Goal: Task Accomplishment & Management: Complete application form

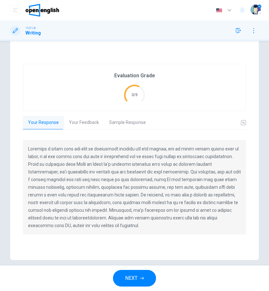
scroll to position [53, 0]
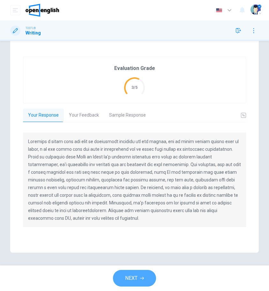
click at [150, 270] on button "NEXT" at bounding box center [134, 278] width 43 height 17
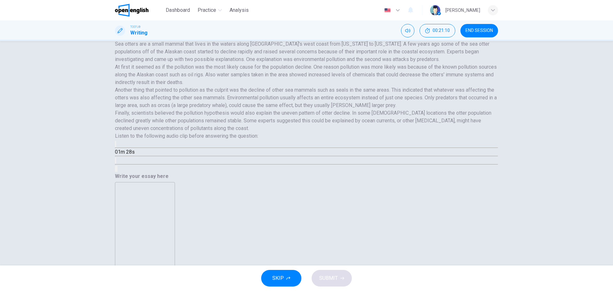
scroll to position [72, 0]
click at [116, 163] on button "Click to see the audio transcription" at bounding box center [115, 160] width 1 height 6
click at [152, 290] on div at bounding box center [306, 291] width 613 height 0
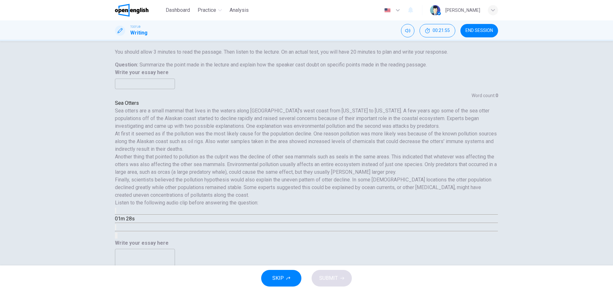
drag, startPoint x: 132, startPoint y: 141, endPoint x: 217, endPoint y: 138, distance: 85.6
click at [217, 138] on h6 "At first it seemed as if the pollution was the most likely cause for the popula…" at bounding box center [306, 141] width 383 height 23
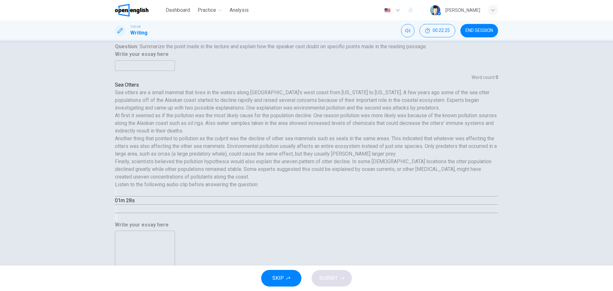
scroll to position [141, 0]
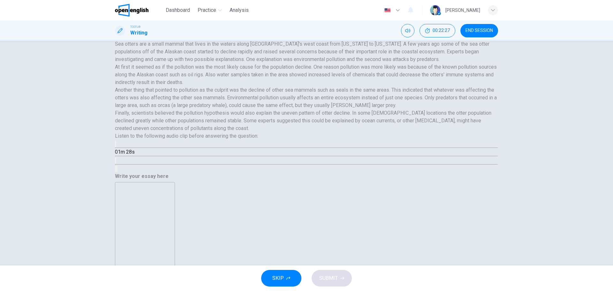
click at [116, 147] on button "button" at bounding box center [115, 144] width 1 height 6
click at [116, 163] on button "Click to see the audio transcription" at bounding box center [115, 160] width 1 height 6
click at [194, 290] on div at bounding box center [306, 291] width 613 height 0
type input "*"
click at [116, 162] on icon "Click to see the audio transcription" at bounding box center [116, 162] width 0 height 0
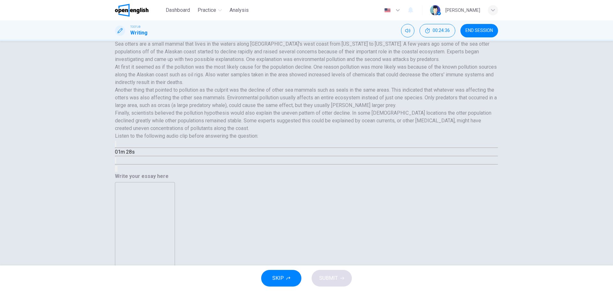
click at [154, 290] on div at bounding box center [306, 291] width 613 height 0
drag, startPoint x: 232, startPoint y: 67, endPoint x: 203, endPoint y: 99, distance: 42.7
click at [203, 63] on h6 "Sea otters are a small mammal that lives in the waters along [GEOGRAPHIC_DATA]'…" at bounding box center [306, 51] width 383 height 23
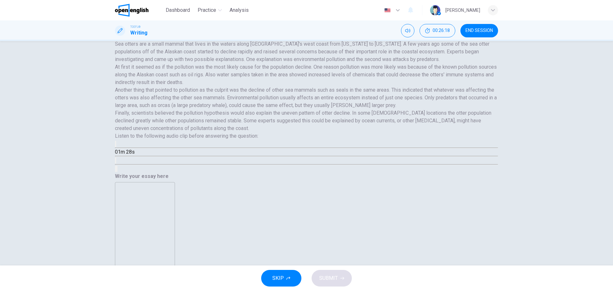
drag, startPoint x: 129, startPoint y: 169, endPoint x: 237, endPoint y: 174, distance: 108.9
click at [237, 132] on h6 "Finally, scientists believed the pollution hypothesis would also explain the un…" at bounding box center [306, 120] width 383 height 23
click at [232, 172] on div "01m 28s" at bounding box center [306, 156] width 383 height 33
click at [116, 163] on button "Click to see the audio transcription" at bounding box center [115, 160] width 1 height 6
click at [145, 290] on div at bounding box center [306, 291] width 613 height 0
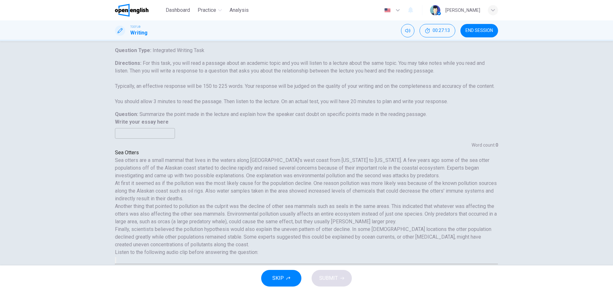
scroll to position [74, 0]
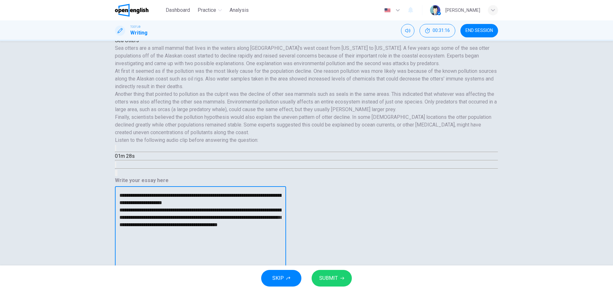
scroll to position [141, 0]
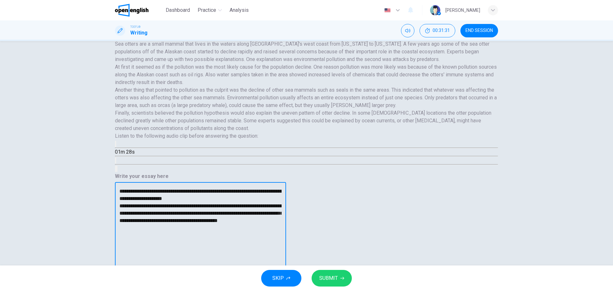
click at [269, 187] on textarea "**********" at bounding box center [200, 272] width 162 height 171
drag, startPoint x: 396, startPoint y: 104, endPoint x: 398, endPoint y: 107, distance: 3.6
click at [269, 187] on textarea "**********" at bounding box center [200, 272] width 162 height 171
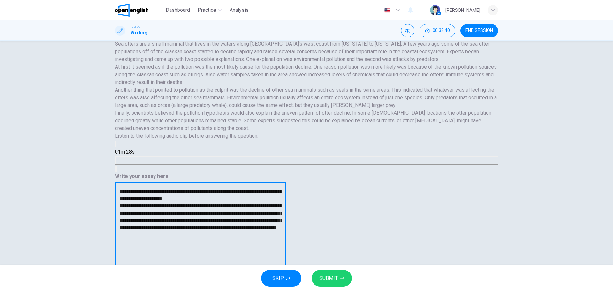
click at [269, 187] on textarea "**********" at bounding box center [200, 272] width 162 height 171
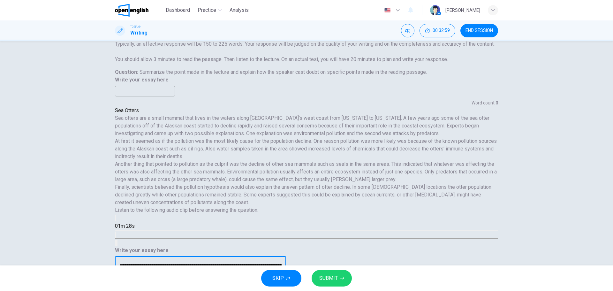
scroll to position [74, 0]
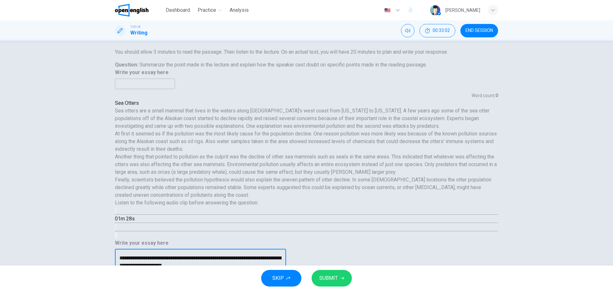
drag, startPoint x: 369, startPoint y: 181, endPoint x: 340, endPoint y: 177, distance: 29.6
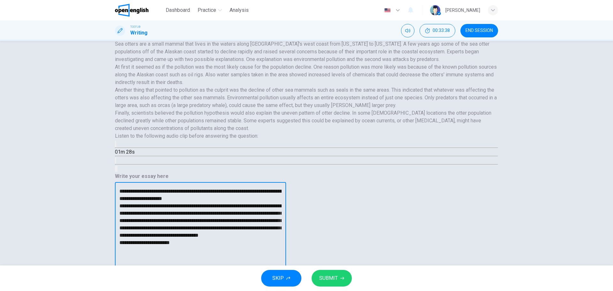
scroll to position [0, 0]
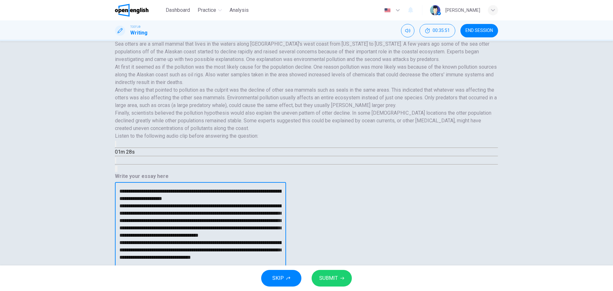
drag, startPoint x: 458, startPoint y: 138, endPoint x: 464, endPoint y: 141, distance: 7.6
click at [269, 187] on textarea "**********" at bounding box center [200, 272] width 162 height 171
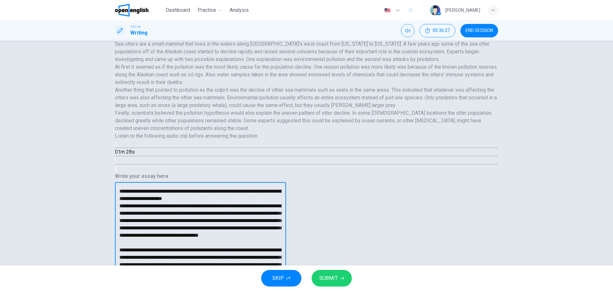
click at [269, 187] on textarea "**********" at bounding box center [200, 272] width 162 height 171
click at [116, 163] on button "Click to see the audio transcription" at bounding box center [115, 160] width 1 height 6
click at [269, 290] on div at bounding box center [306, 291] width 613 height 0
click at [269, 187] on textarea "**********" at bounding box center [200, 272] width 162 height 171
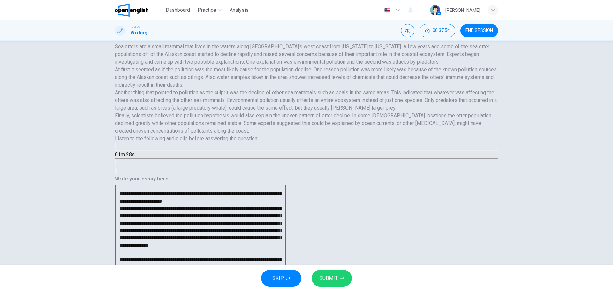
scroll to position [141, 0]
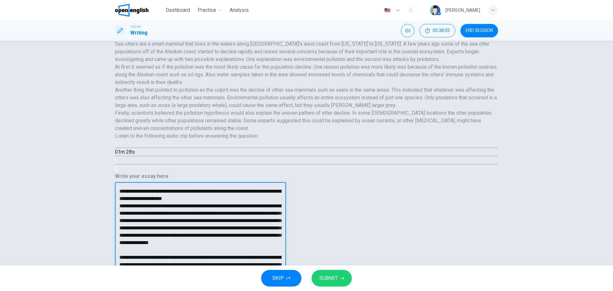
click at [269, 187] on textarea "**********" at bounding box center [200, 272] width 162 height 171
drag, startPoint x: 405, startPoint y: 137, endPoint x: 428, endPoint y: 138, distance: 23.0
click at [269, 187] on textarea "**********" at bounding box center [200, 272] width 162 height 171
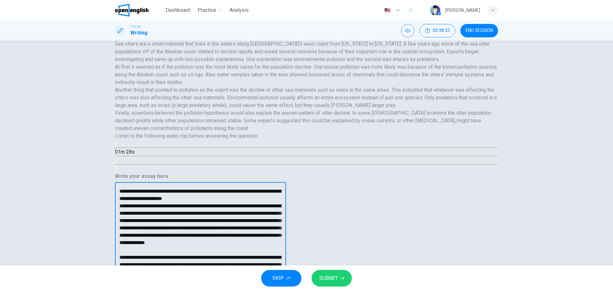
scroll to position [72, 0]
click at [116, 162] on icon "Click to see the audio transcription" at bounding box center [116, 162] width 0 height 0
click at [137, 290] on div at bounding box center [306, 291] width 613 height 0
click at [269, 187] on textarea "**********" at bounding box center [200, 272] width 162 height 171
click at [116, 162] on icon "Click to see the audio transcription" at bounding box center [116, 162] width 0 height 0
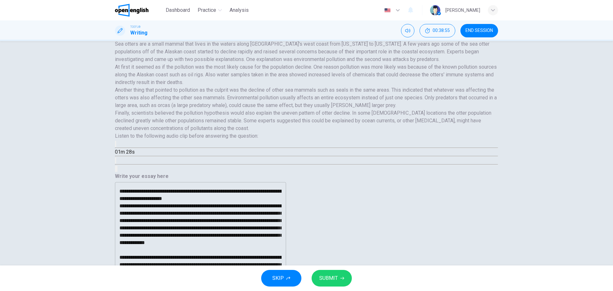
click at [174, 290] on div at bounding box center [306, 291] width 613 height 0
click at [269, 187] on textarea "**********" at bounding box center [200, 272] width 162 height 171
click at [116, 163] on button "Click to see the audio transcription" at bounding box center [115, 160] width 1 height 6
click at [171, 290] on div at bounding box center [306, 291] width 613 height 0
click at [269, 187] on textarea "**********" at bounding box center [200, 272] width 162 height 171
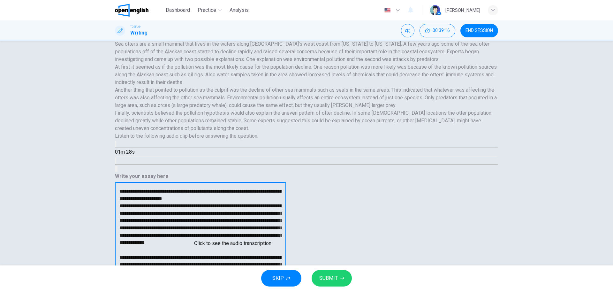
click at [116, 163] on button "Click to see the audio transcription" at bounding box center [115, 160] width 1 height 6
click at [269, 290] on div at bounding box center [306, 291] width 613 height 0
click at [269, 187] on textarea "**********" at bounding box center [200, 272] width 162 height 171
click at [116, 163] on button "Click to see the audio transcription" at bounding box center [115, 160] width 1 height 6
click at [269, 290] on div at bounding box center [306, 291] width 613 height 0
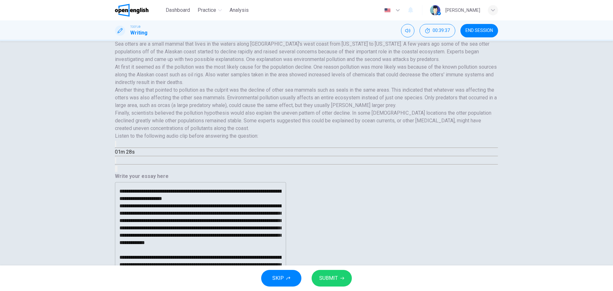
click at [269, 187] on textarea "**********" at bounding box center [200, 272] width 162 height 171
click at [116, 163] on button "Click to see the audio transcription" at bounding box center [115, 160] width 1 height 6
click at [184, 290] on div at bounding box center [306, 291] width 613 height 0
click at [116, 162] on icon "Click to see the audio transcription" at bounding box center [116, 162] width 0 height 0
click at [174, 290] on div at bounding box center [306, 291] width 613 height 0
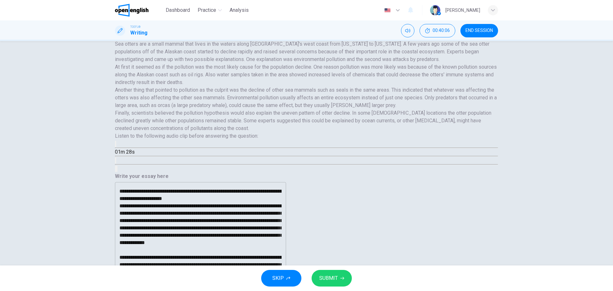
click at [269, 187] on textarea "**********" at bounding box center [200, 272] width 162 height 171
click at [116, 163] on button "Click to see the audio transcription" at bounding box center [115, 160] width 1 height 6
click at [186, 290] on div at bounding box center [306, 291] width 613 height 0
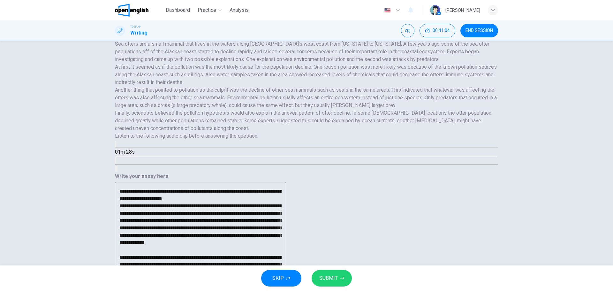
click at [269, 187] on textarea "**********" at bounding box center [200, 272] width 162 height 171
click at [229, 172] on div "01m 28s" at bounding box center [306, 156] width 383 height 33
click at [116, 162] on icon "Click to see the audio transcription" at bounding box center [116, 162] width 0 height 0
click at [167, 290] on div at bounding box center [306, 291] width 613 height 0
drag, startPoint x: 415, startPoint y: 180, endPoint x: 408, endPoint y: 181, distance: 7.4
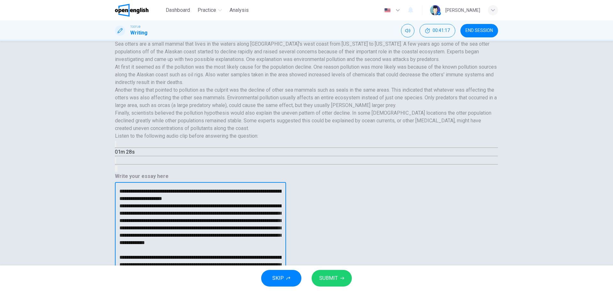
click at [269, 187] on textarea "**********" at bounding box center [200, 272] width 162 height 171
drag, startPoint x: 415, startPoint y: 178, endPoint x: 392, endPoint y: 179, distance: 23.0
click at [269, 187] on textarea "**********" at bounding box center [200, 272] width 162 height 171
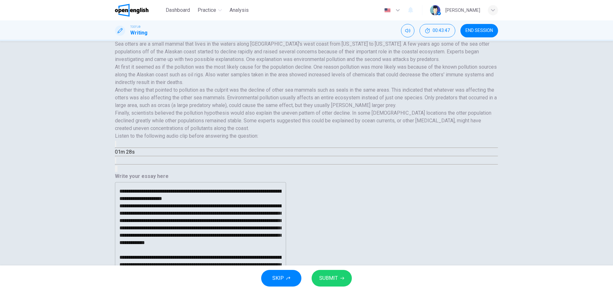
drag, startPoint x: 241, startPoint y: 103, endPoint x: 274, endPoint y: 110, distance: 33.9
click at [269, 109] on h6 "Another thing that pointed to pollution as the culprit was the decline of other…" at bounding box center [306, 97] width 383 height 23
click at [269, 205] on textarea at bounding box center [200, 272] width 162 height 171
click at [269, 201] on textarea at bounding box center [200, 272] width 162 height 171
click at [269, 214] on textarea at bounding box center [200, 272] width 162 height 171
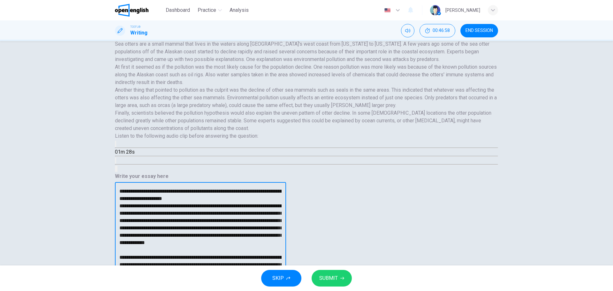
click at [269, 214] on textarea at bounding box center [200, 272] width 162 height 171
click at [269, 220] on textarea at bounding box center [200, 272] width 162 height 171
click at [269, 216] on textarea at bounding box center [200, 272] width 162 height 171
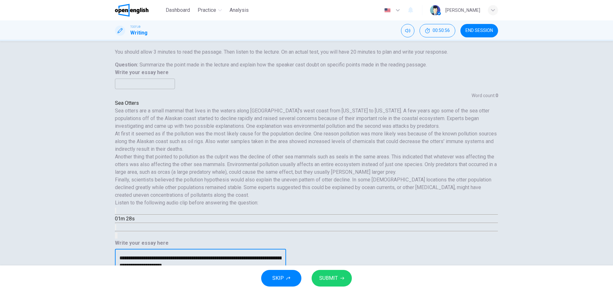
scroll to position [141, 0]
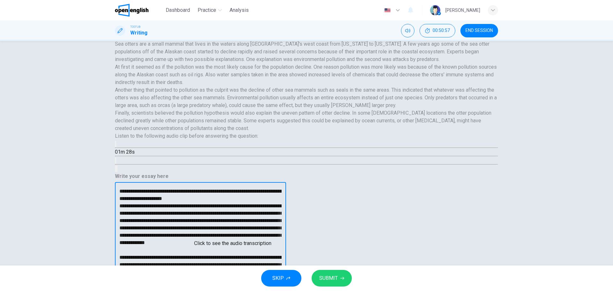
click at [116, 162] on icon "Click to see the audio transcription" at bounding box center [116, 162] width 0 height 0
click at [129, 290] on div at bounding box center [306, 291] width 613 height 0
click at [269, 218] on textarea at bounding box center [200, 272] width 162 height 171
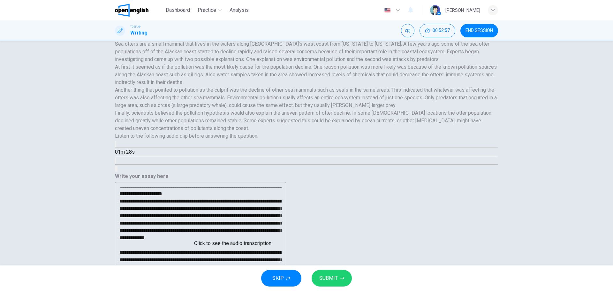
click at [116, 162] on icon "Click to see the audio transcription" at bounding box center [116, 162] width 0 height 0
click at [269, 290] on div at bounding box center [306, 291] width 613 height 0
click at [269, 225] on textarea at bounding box center [200, 272] width 162 height 171
click at [116, 162] on icon "Click to see the audio transcription" at bounding box center [116, 162] width 0 height 0
click at [269, 290] on div at bounding box center [306, 291] width 613 height 0
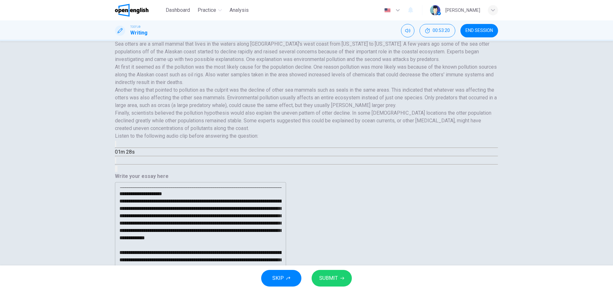
click at [269, 227] on textarea at bounding box center [200, 272] width 162 height 171
click at [269, 225] on textarea at bounding box center [200, 272] width 162 height 171
click at [269, 226] on textarea at bounding box center [200, 272] width 162 height 171
click at [116, 163] on button "Click to see the audio transcription" at bounding box center [115, 160] width 1 height 6
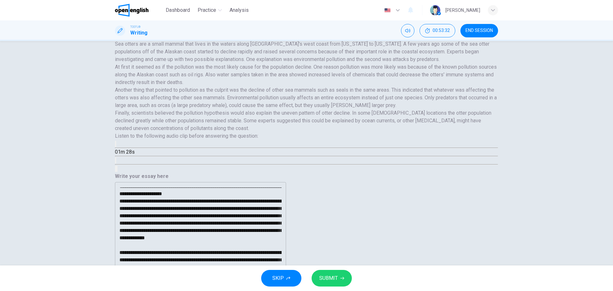
click at [269, 290] on div at bounding box center [306, 291] width 613 height 0
click at [269, 228] on textarea at bounding box center [200, 272] width 162 height 171
click at [116, 163] on button "Click to see the audio transcription" at bounding box center [115, 160] width 1 height 6
drag, startPoint x: 460, startPoint y: 208, endPoint x: 466, endPoint y: 220, distance: 13.7
click at [269, 290] on div at bounding box center [306, 291] width 613 height 0
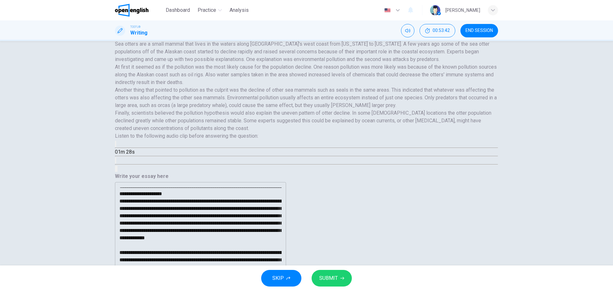
click at [269, 220] on textarea at bounding box center [200, 272] width 162 height 171
click at [269, 224] on textarea at bounding box center [200, 272] width 162 height 171
click at [269, 225] on textarea at bounding box center [200, 272] width 162 height 171
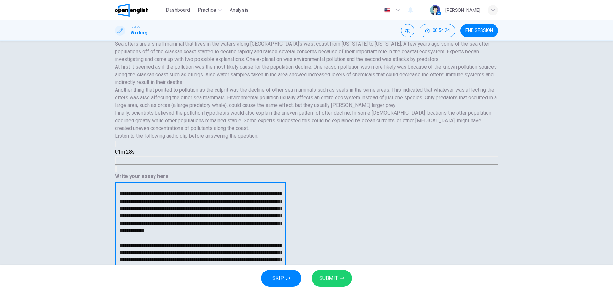
scroll to position [41, 0]
click at [123, 169] on icon "Click to see the audio transcription" at bounding box center [119, 166] width 7 height 8
click at [182, 290] on div at bounding box center [306, 291] width 613 height 0
click at [269, 221] on textarea at bounding box center [200, 272] width 162 height 171
click at [116, 163] on button "Click to see the audio transcription" at bounding box center [115, 160] width 1 height 6
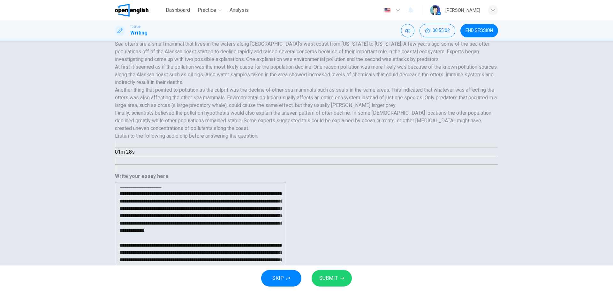
click at [269, 290] on div at bounding box center [306, 291] width 613 height 0
click at [269, 218] on textarea at bounding box center [200, 272] width 162 height 171
click at [269, 205] on textarea at bounding box center [200, 272] width 162 height 171
click at [123, 169] on icon "Click to see the audio transcription" at bounding box center [119, 166] width 7 height 8
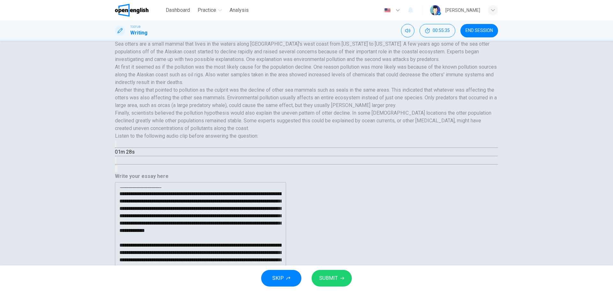
click at [181, 290] on div at bounding box center [306, 291] width 613 height 0
click at [123, 169] on icon "Click to see the audio transcription" at bounding box center [119, 166] width 7 height 8
click at [176, 290] on div at bounding box center [306, 291] width 613 height 0
click at [116, 163] on button "Click to see the audio transcription" at bounding box center [115, 160] width 1 height 6
drag, startPoint x: 216, startPoint y: 219, endPoint x: 222, endPoint y: 220, distance: 6.4
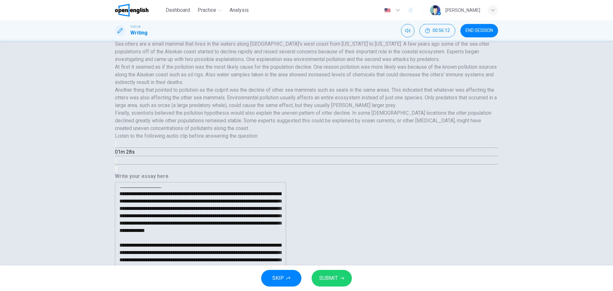
click at [217, 290] on div at bounding box center [306, 291] width 613 height 0
click at [269, 225] on textarea at bounding box center [200, 272] width 162 height 171
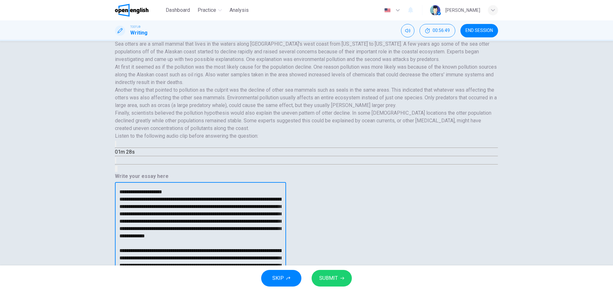
scroll to position [0, 0]
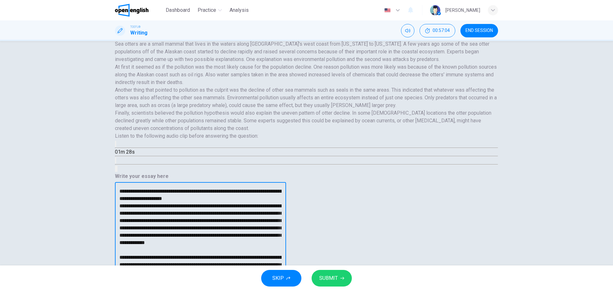
drag, startPoint x: 423, startPoint y: 108, endPoint x: 471, endPoint y: 107, distance: 47.6
click at [269, 187] on textarea at bounding box center [200, 272] width 162 height 171
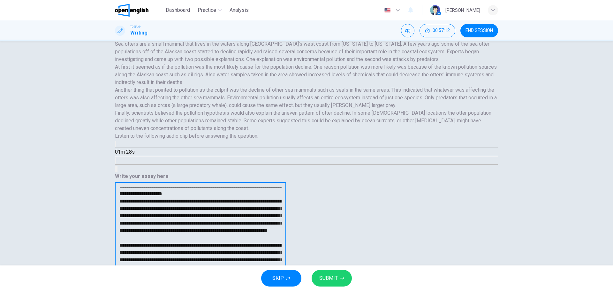
scroll to position [49, 0]
click at [269, 204] on textarea at bounding box center [200, 272] width 162 height 171
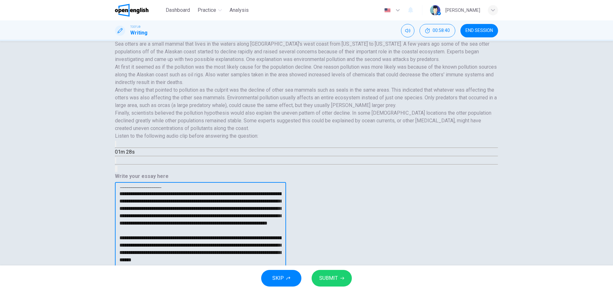
scroll to position [72, 0]
click at [116, 163] on button "Click to see the audio transcription" at bounding box center [115, 160] width 1 height 6
click at [180, 290] on div at bounding box center [306, 291] width 613 height 0
drag, startPoint x: 422, startPoint y: 226, endPoint x: 413, endPoint y: 219, distance: 11.9
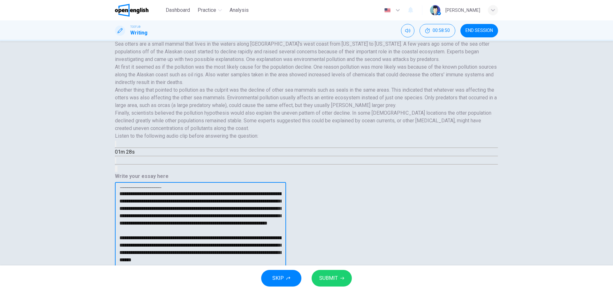
click at [269, 219] on textarea at bounding box center [200, 272] width 162 height 171
click at [269, 221] on textarea at bounding box center [200, 272] width 162 height 171
click at [116, 163] on button "Click to see the audio transcription" at bounding box center [115, 160] width 1 height 6
click at [107, 290] on div at bounding box center [306, 291] width 613 height 0
click at [269, 220] on textarea at bounding box center [200, 272] width 162 height 171
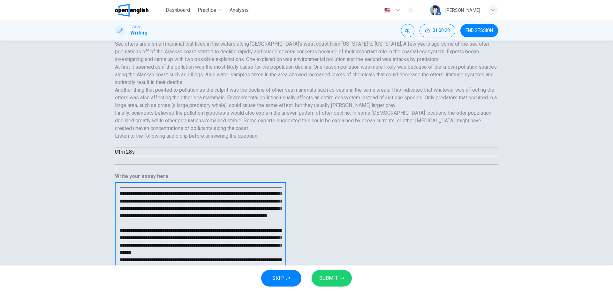
scroll to position [63, 0]
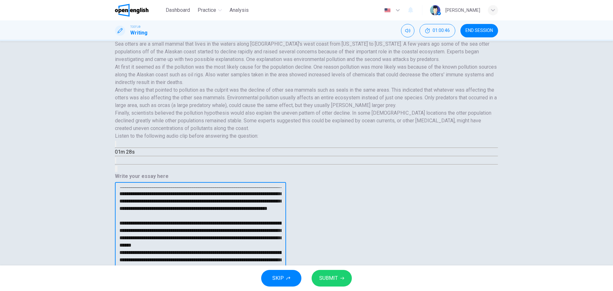
type textarea "**********"
click at [269, 275] on span "SUBMIT" at bounding box center [328, 277] width 19 height 9
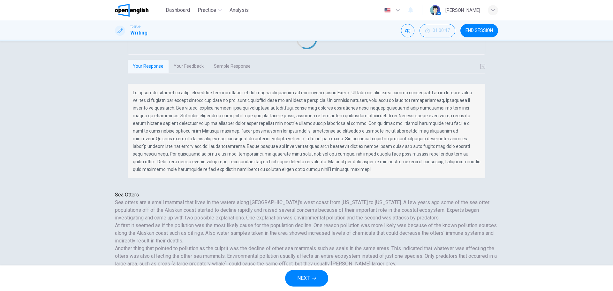
scroll to position [0, 0]
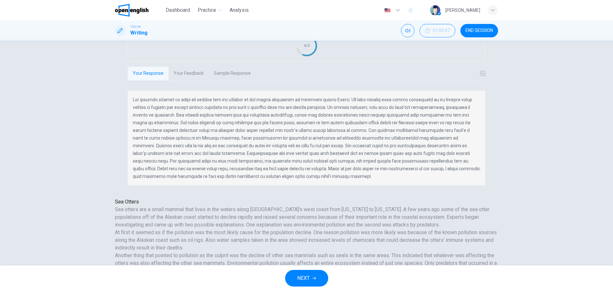
drag, startPoint x: 325, startPoint y: 145, endPoint x: 393, endPoint y: 148, distance: 68.1
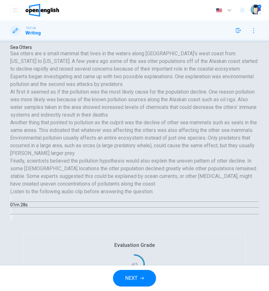
scroll to position [70, 0]
